Goal: Task Accomplishment & Management: Use online tool/utility

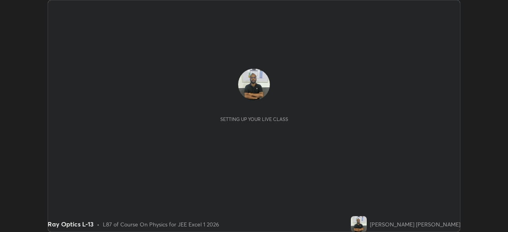
scroll to position [232, 508]
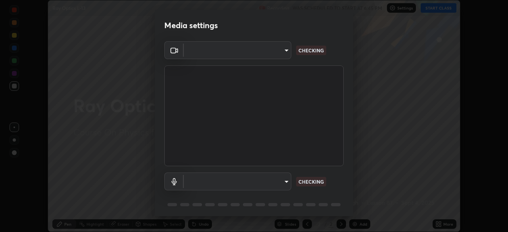
type input "ef407f58ae65e10c1af5a040b6eccf178273e27ca296938399710cc3d85b5032"
type input "bbe87394109347f7e4f5ff1e70be8ac267bc9871e6f17051b61756f6eafa93c7"
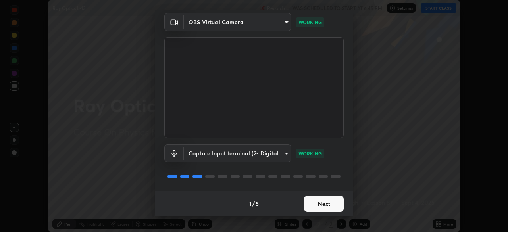
click at [318, 202] on button "Next" at bounding box center [324, 204] width 40 height 16
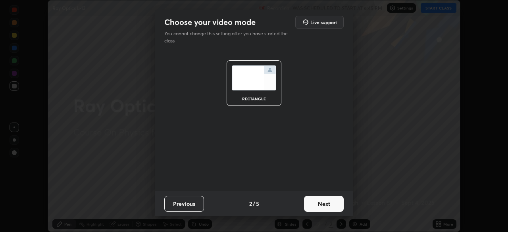
scroll to position [0, 0]
click at [319, 202] on button "Next" at bounding box center [324, 204] width 40 height 16
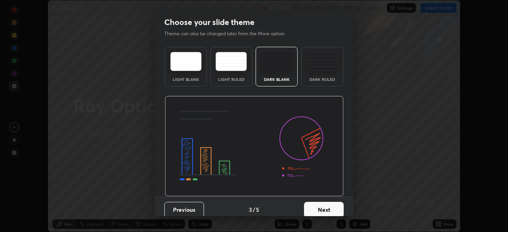
click at [318, 204] on button "Next" at bounding box center [324, 210] width 40 height 16
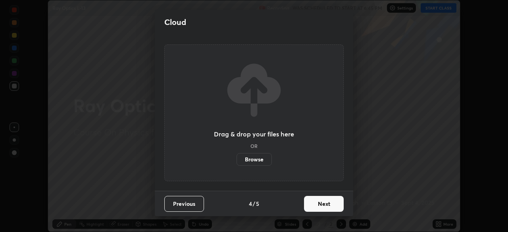
click at [318, 202] on button "Next" at bounding box center [324, 204] width 40 height 16
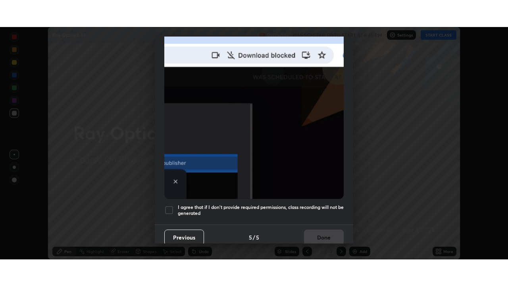
scroll to position [190, 0]
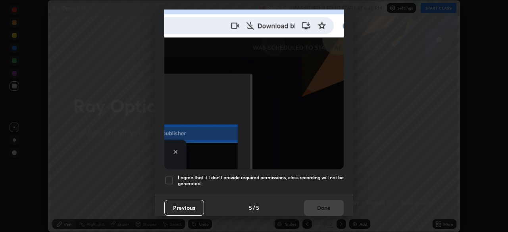
click at [170, 176] on div at bounding box center [169, 181] width 10 height 10
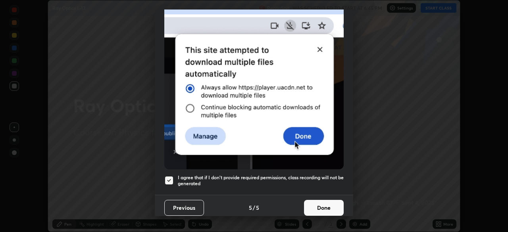
click at [312, 204] on button "Done" at bounding box center [324, 208] width 40 height 16
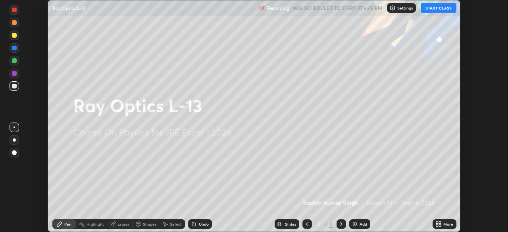
click at [437, 223] on icon at bounding box center [437, 223] width 2 height 2
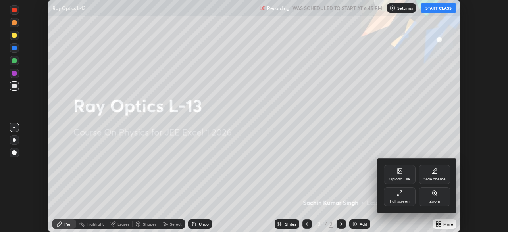
click at [407, 198] on div "Full screen" at bounding box center [400, 196] width 32 height 19
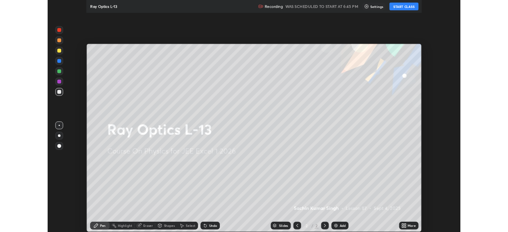
scroll to position [286, 508]
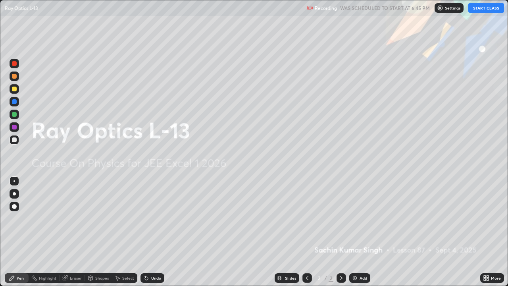
click at [483, 7] on button "START CLASS" at bounding box center [486, 8] width 36 height 10
click at [355, 232] on img at bounding box center [355, 278] width 6 height 6
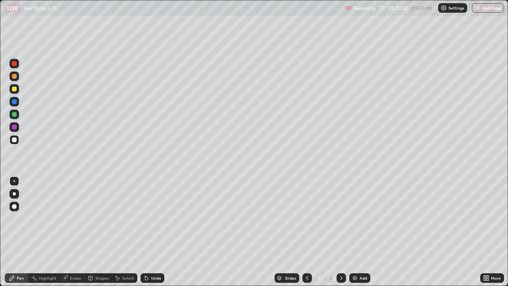
click at [99, 232] on div "Shapes" at bounding box center [101, 278] width 13 height 4
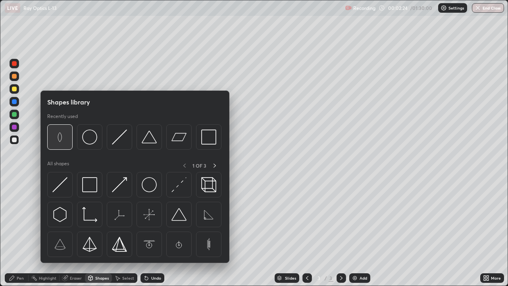
click at [59, 136] on img at bounding box center [59, 136] width 15 height 15
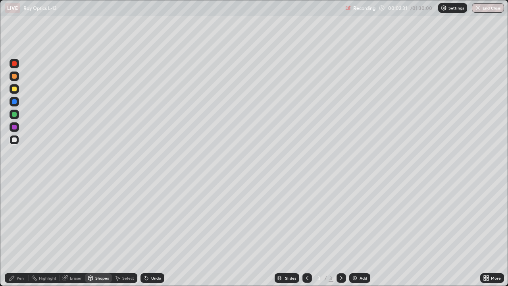
click at [19, 232] on div "Pen" at bounding box center [20, 278] width 7 height 4
click at [46, 232] on div "Highlight" at bounding box center [47, 278] width 17 height 4
click at [96, 232] on div "Shapes" at bounding box center [101, 278] width 13 height 4
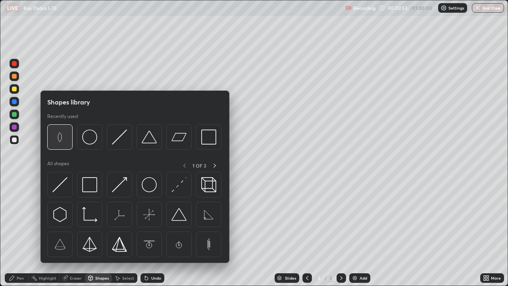
click at [61, 139] on img at bounding box center [59, 136] width 15 height 15
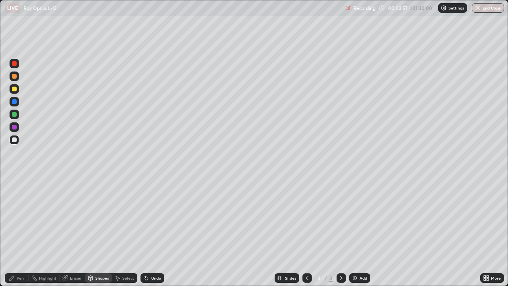
click at [21, 232] on div "Pen" at bounding box center [20, 278] width 7 height 4
click at [75, 232] on div "Eraser" at bounding box center [76, 278] width 12 height 4
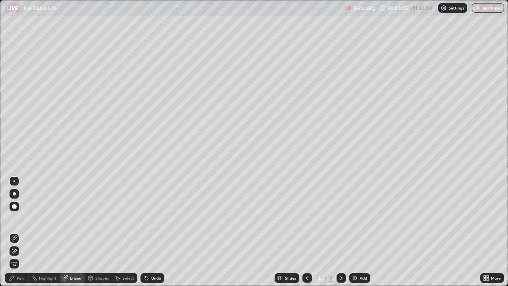
click at [25, 232] on div "Pen" at bounding box center [17, 278] width 24 height 10
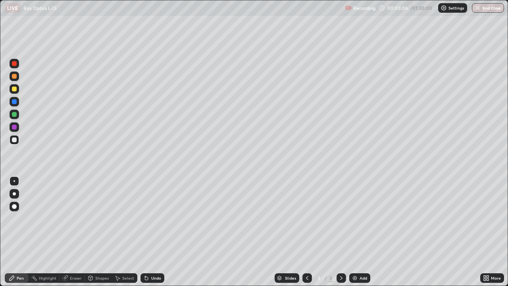
click at [13, 90] on div at bounding box center [14, 89] width 5 height 5
click at [354, 232] on img at bounding box center [355, 278] width 6 height 6
click at [96, 232] on div "Shapes" at bounding box center [101, 278] width 13 height 4
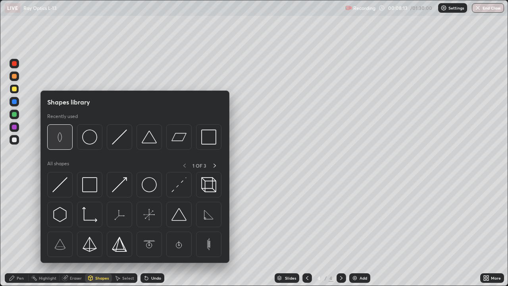
click at [59, 139] on img at bounding box center [59, 136] width 15 height 15
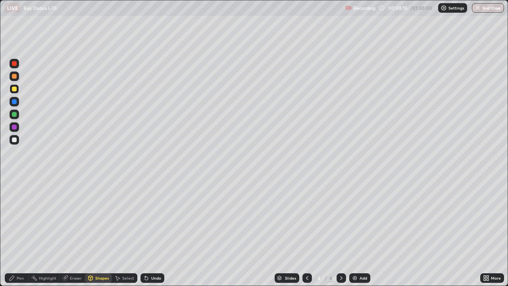
click at [21, 232] on div "Pen" at bounding box center [20, 278] width 7 height 4
click at [73, 232] on div "Eraser" at bounding box center [76, 278] width 12 height 4
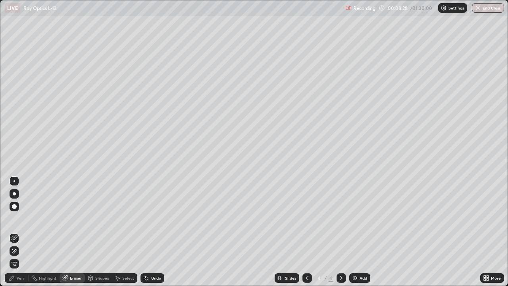
click at [21, 232] on div "Pen" at bounding box center [20, 278] width 7 height 4
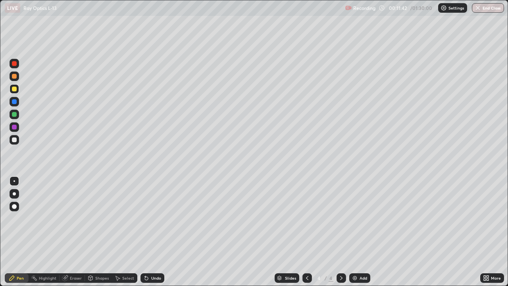
click at [76, 232] on div "Eraser" at bounding box center [76, 278] width 12 height 4
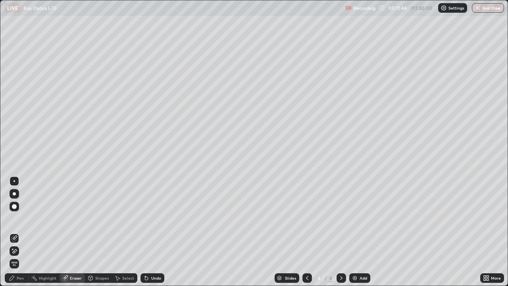
click at [21, 232] on div "Pen" at bounding box center [17, 278] width 24 height 10
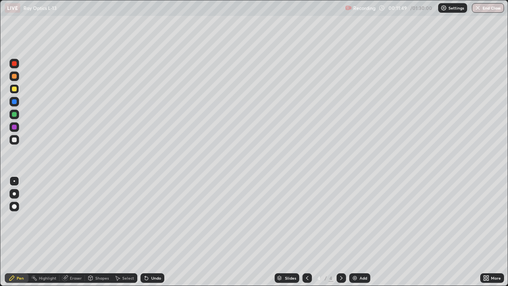
click at [72, 232] on div "Eraser" at bounding box center [76, 278] width 12 height 4
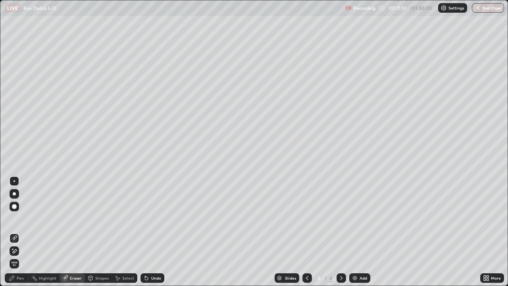
click at [25, 232] on div "Pen" at bounding box center [17, 278] width 24 height 10
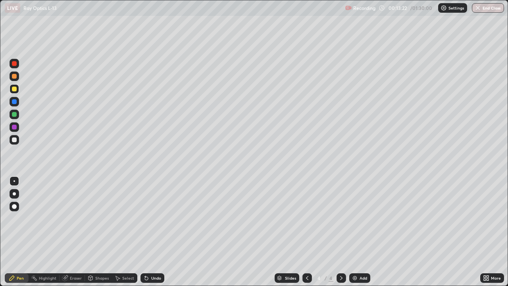
click at [98, 232] on div "Shapes" at bounding box center [101, 278] width 13 height 4
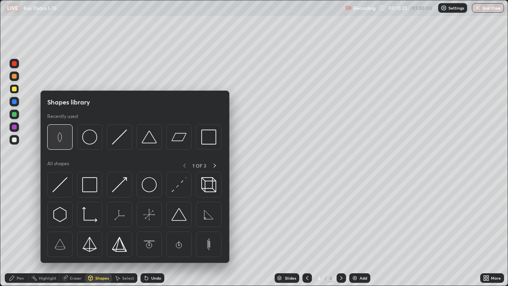
click at [59, 140] on img at bounding box center [59, 136] width 15 height 15
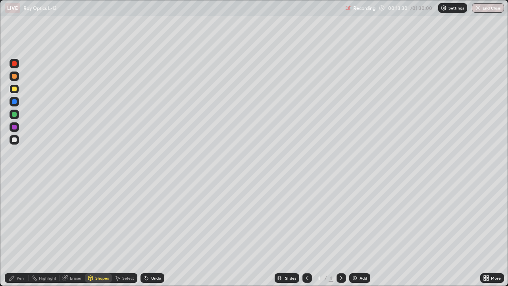
click at [19, 232] on div "Pen" at bounding box center [20, 278] width 7 height 4
click at [77, 232] on div "Eraser" at bounding box center [76, 278] width 12 height 4
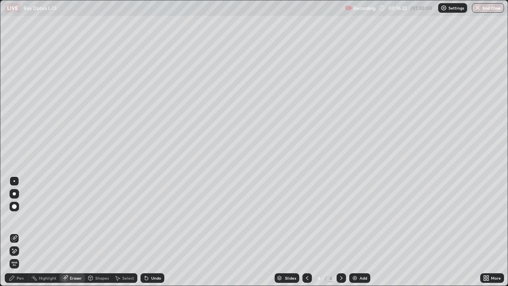
click at [27, 232] on div "Pen" at bounding box center [17, 278] width 24 height 10
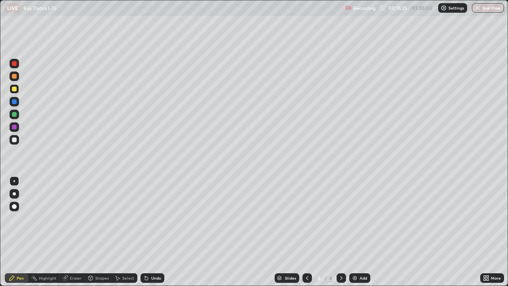
click at [353, 232] on img at bounding box center [355, 278] width 6 height 6
click at [76, 232] on div "Eraser" at bounding box center [76, 278] width 12 height 4
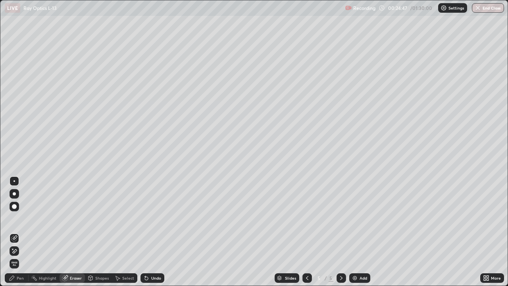
click at [21, 232] on div "Pen" at bounding box center [20, 278] width 7 height 4
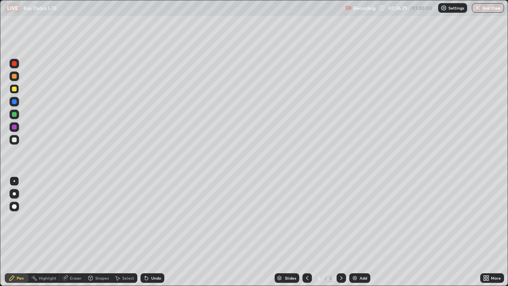
click at [77, 232] on div "Eraser" at bounding box center [76, 278] width 12 height 4
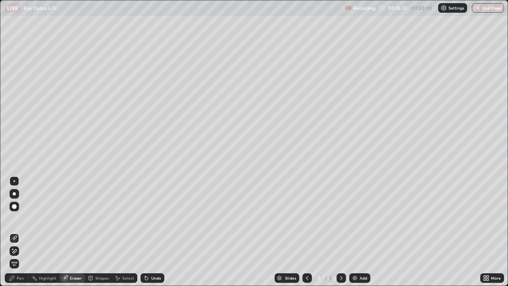
click at [20, 232] on div "Pen" at bounding box center [20, 278] width 7 height 4
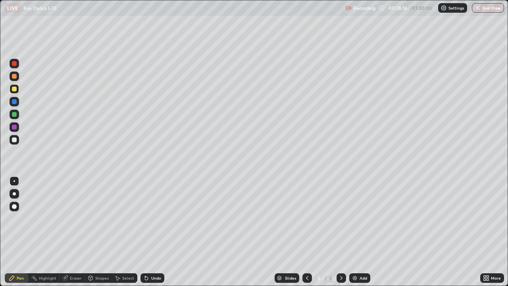
click at [355, 232] on img at bounding box center [355, 278] width 6 height 6
click at [77, 232] on div "Eraser" at bounding box center [76, 278] width 12 height 4
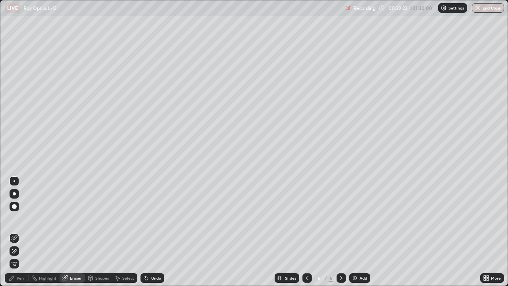
click at [23, 232] on div "Pen" at bounding box center [17, 278] width 24 height 10
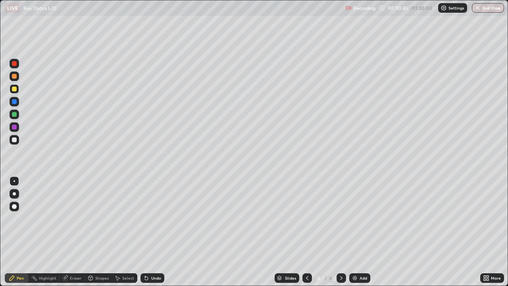
click at [13, 62] on div at bounding box center [14, 63] width 5 height 5
click at [355, 232] on img at bounding box center [355, 278] width 6 height 6
click at [15, 88] on div at bounding box center [14, 89] width 5 height 5
click at [13, 139] on div at bounding box center [14, 139] width 5 height 5
click at [100, 232] on div "Shapes" at bounding box center [98, 278] width 27 height 10
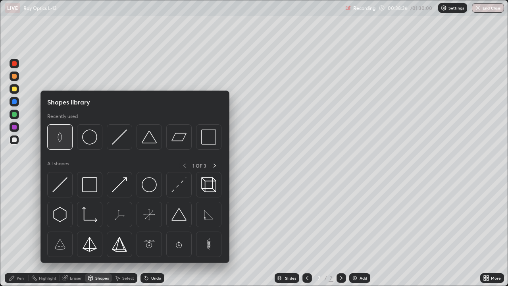
click at [61, 138] on img at bounding box center [59, 136] width 15 height 15
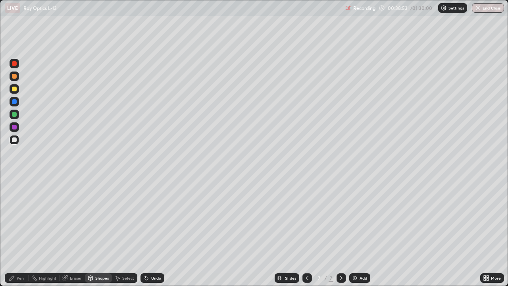
click at [21, 232] on div "Pen" at bounding box center [20, 278] width 7 height 4
click at [75, 232] on div "Eraser" at bounding box center [76, 278] width 12 height 4
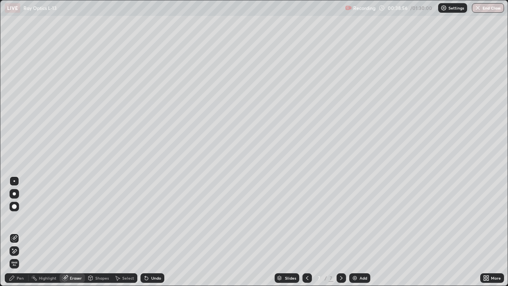
click at [98, 232] on div "Shapes" at bounding box center [101, 278] width 13 height 4
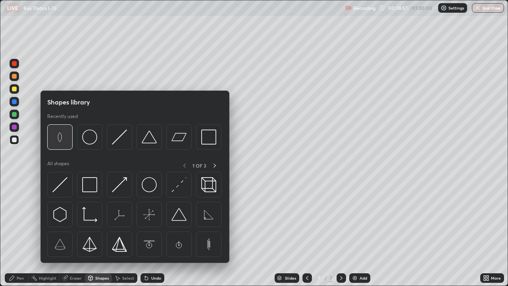
click at [62, 136] on img at bounding box center [59, 136] width 15 height 15
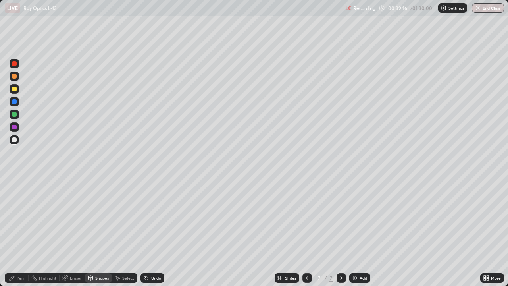
click at [13, 89] on div at bounding box center [14, 89] width 5 height 5
click at [74, 232] on div "Eraser" at bounding box center [76, 278] width 12 height 4
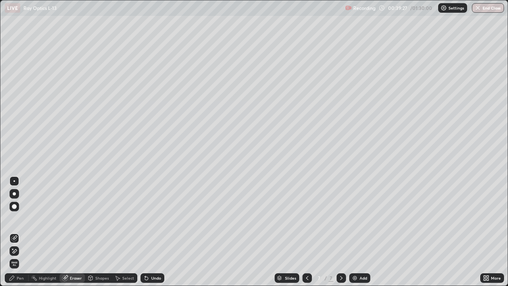
click at [20, 232] on div "Pen" at bounding box center [20, 278] width 7 height 4
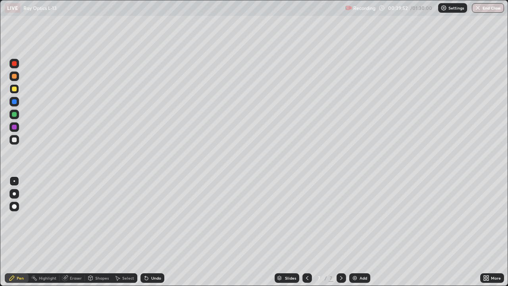
click at [15, 64] on div at bounding box center [14, 63] width 5 height 5
click at [16, 139] on div at bounding box center [14, 139] width 5 height 5
click at [14, 89] on div at bounding box center [14, 89] width 5 height 5
click at [16, 141] on div at bounding box center [14, 139] width 5 height 5
click at [76, 232] on div "Eraser" at bounding box center [76, 278] width 12 height 4
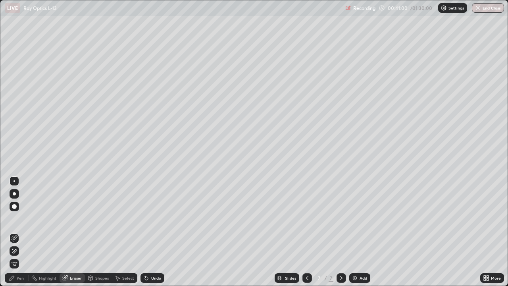
click at [23, 232] on div "Pen" at bounding box center [20, 278] width 7 height 4
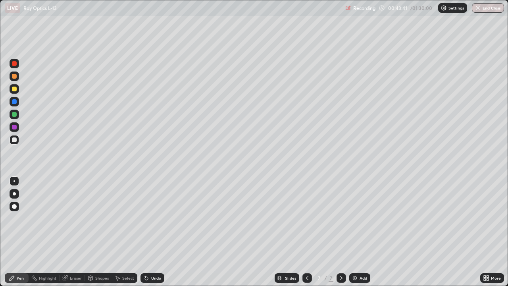
click at [75, 232] on div "Eraser" at bounding box center [76, 278] width 12 height 4
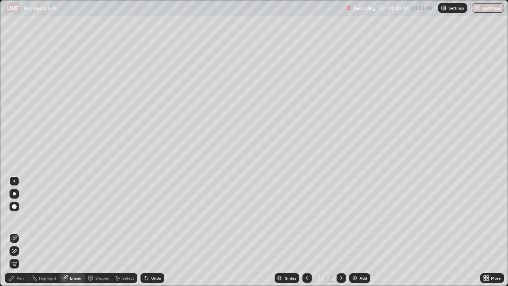
click at [21, 232] on div "Pen" at bounding box center [20, 278] width 7 height 4
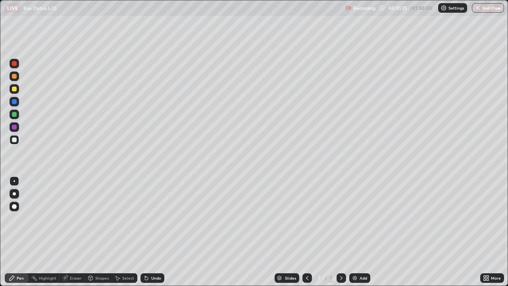
click at [354, 232] on img at bounding box center [355, 278] width 6 height 6
click at [79, 232] on div "Eraser" at bounding box center [76, 278] width 12 height 4
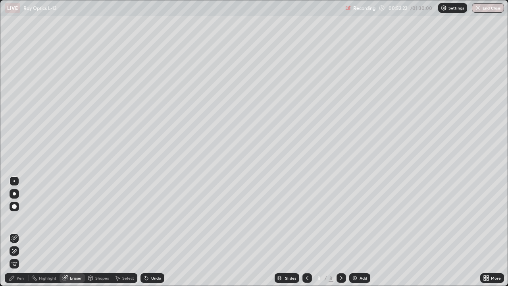
click at [24, 232] on div "Pen" at bounding box center [17, 278] width 24 height 10
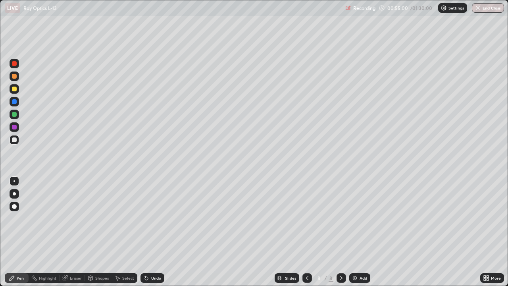
click at [101, 232] on div "Shapes" at bounding box center [98, 278] width 27 height 10
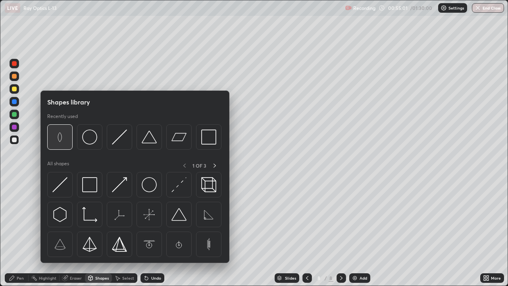
click at [62, 139] on img at bounding box center [59, 136] width 15 height 15
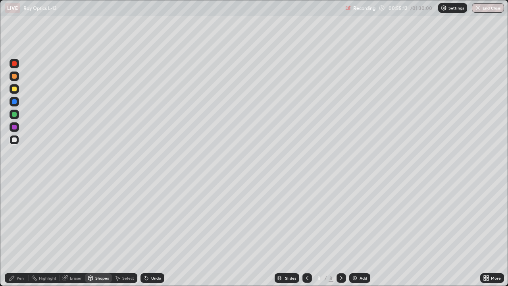
click at [20, 232] on div "Pen" at bounding box center [20, 278] width 7 height 4
click at [71, 232] on div "Eraser" at bounding box center [76, 278] width 12 height 4
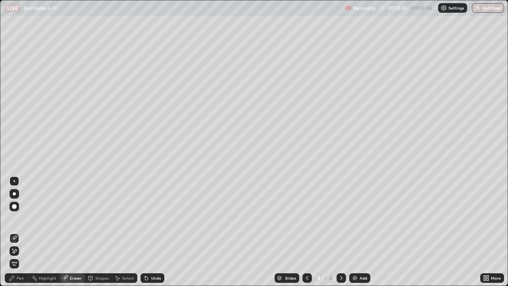
click at [20, 232] on div "Pen" at bounding box center [20, 278] width 7 height 4
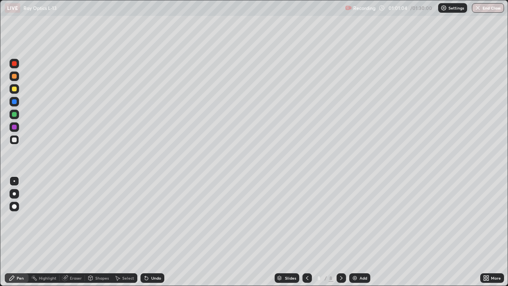
click at [356, 232] on img at bounding box center [355, 278] width 6 height 6
click at [306, 232] on icon at bounding box center [307, 278] width 6 height 6
click at [356, 232] on img at bounding box center [355, 278] width 6 height 6
click at [97, 232] on div "Shapes" at bounding box center [101, 278] width 13 height 4
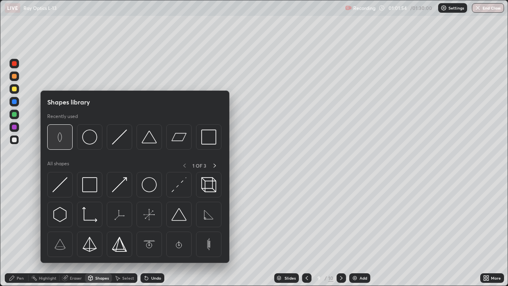
click at [67, 141] on img at bounding box center [59, 136] width 15 height 15
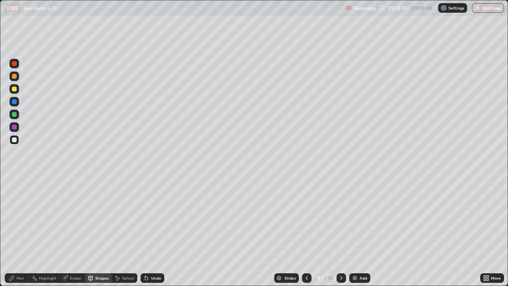
click at [99, 232] on div "Shapes" at bounding box center [101, 278] width 13 height 4
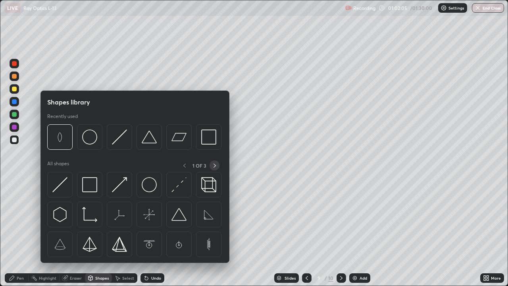
click at [214, 165] on icon at bounding box center [215, 165] width 6 height 6
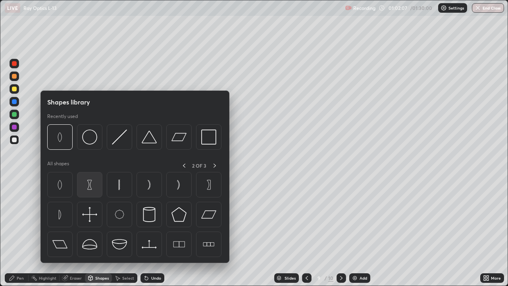
click at [90, 189] on img at bounding box center [89, 184] width 15 height 15
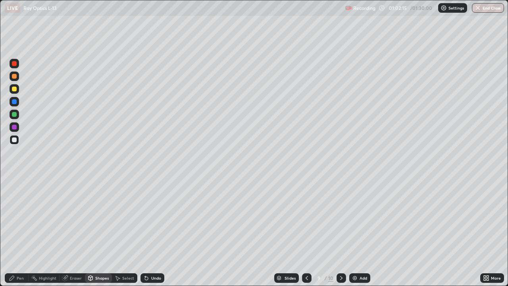
click at [96, 232] on div "Shapes" at bounding box center [101, 278] width 13 height 4
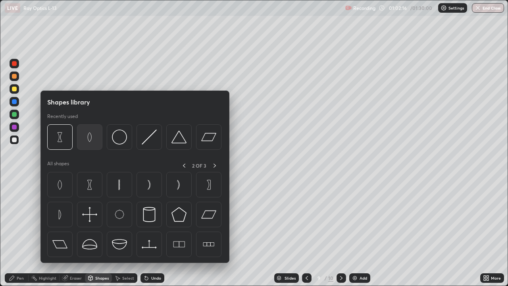
click at [91, 137] on img at bounding box center [89, 136] width 15 height 15
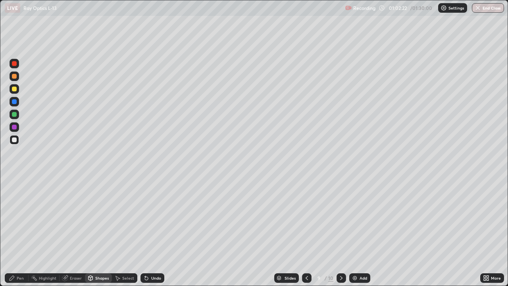
click at [21, 232] on div "Pen" at bounding box center [20, 278] width 7 height 4
click at [74, 232] on div "Eraser" at bounding box center [76, 278] width 12 height 4
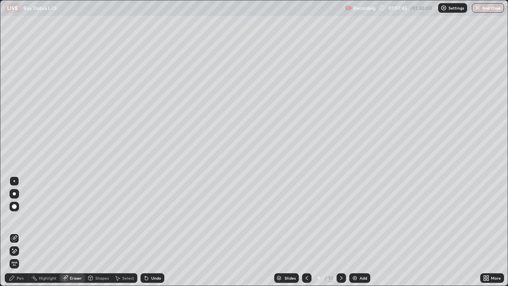
click at [22, 232] on div "Pen" at bounding box center [20, 278] width 7 height 4
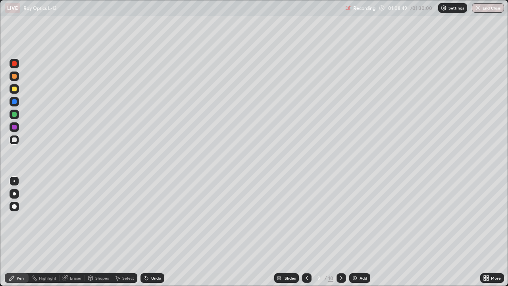
click at [80, 232] on div "Eraser" at bounding box center [72, 278] width 25 height 10
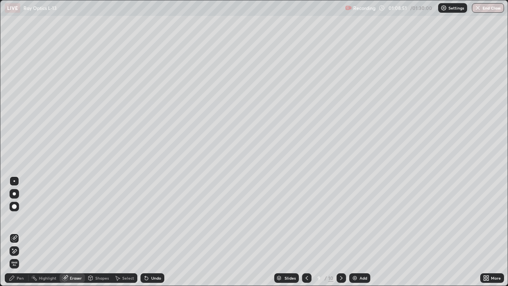
click at [24, 232] on div "Pen" at bounding box center [17, 278] width 24 height 10
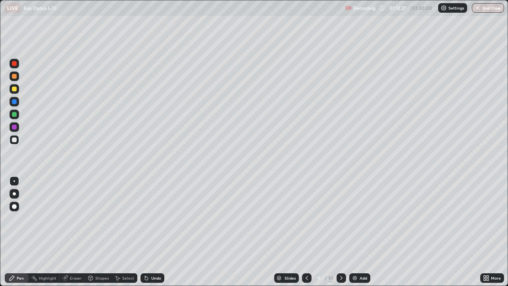
click at [357, 232] on img at bounding box center [355, 278] width 6 height 6
click at [78, 232] on div "Eraser" at bounding box center [76, 278] width 12 height 4
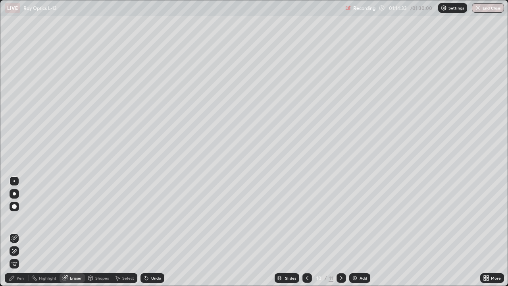
click at [22, 232] on div "Pen" at bounding box center [20, 278] width 7 height 4
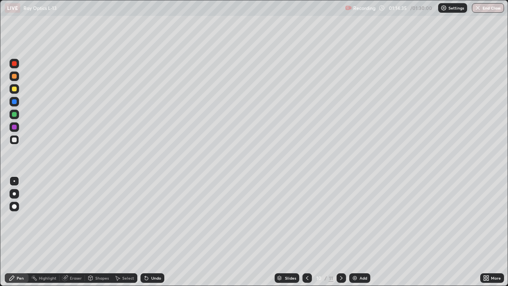
click at [97, 232] on div "Shapes" at bounding box center [98, 278] width 27 height 10
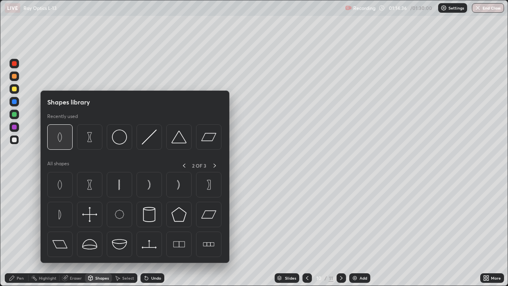
click at [61, 137] on img at bounding box center [59, 136] width 15 height 15
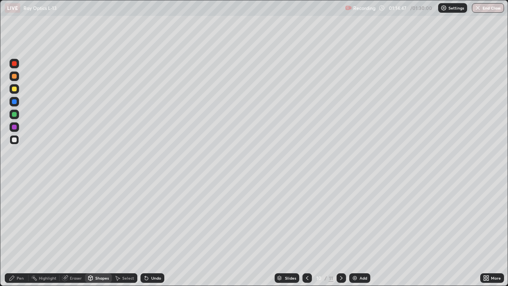
click at [76, 232] on div "Eraser" at bounding box center [72, 278] width 25 height 10
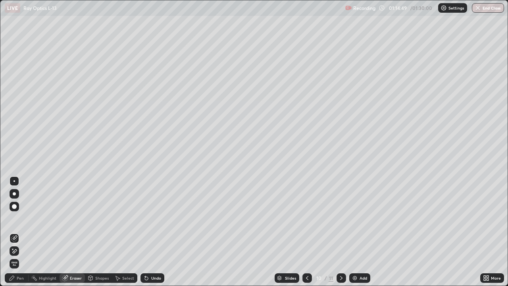
click at [21, 232] on div "Pen" at bounding box center [20, 278] width 7 height 4
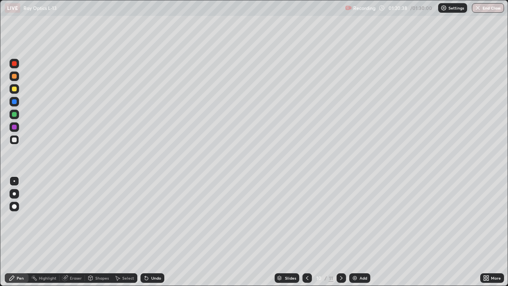
click at [488, 8] on button "End Class" at bounding box center [488, 8] width 32 height 10
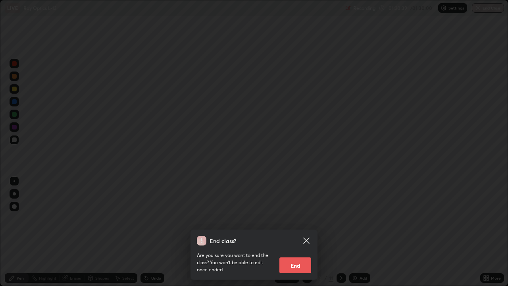
click at [304, 232] on button "End" at bounding box center [295, 265] width 32 height 16
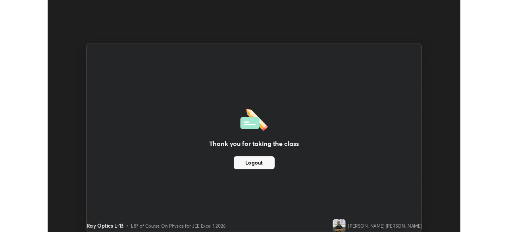
scroll to position [39465, 39189]
